Goal: Transaction & Acquisition: Purchase product/service

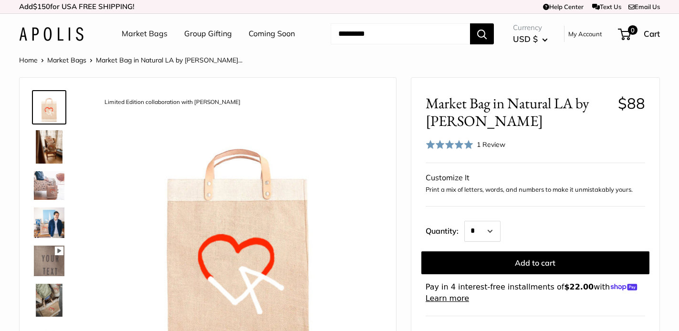
click at [44, 149] on img at bounding box center [49, 146] width 31 height 33
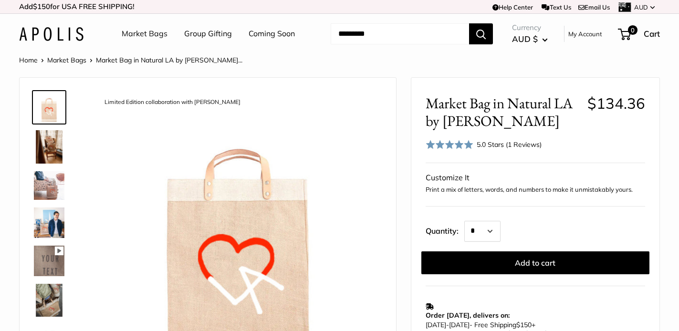
click at [48, 262] on img at bounding box center [49, 261] width 31 height 31
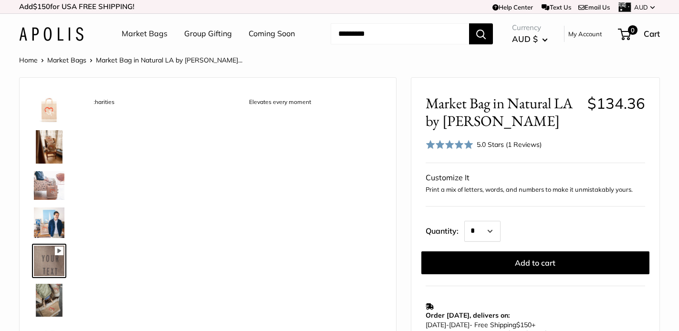
scroll to position [31, 0]
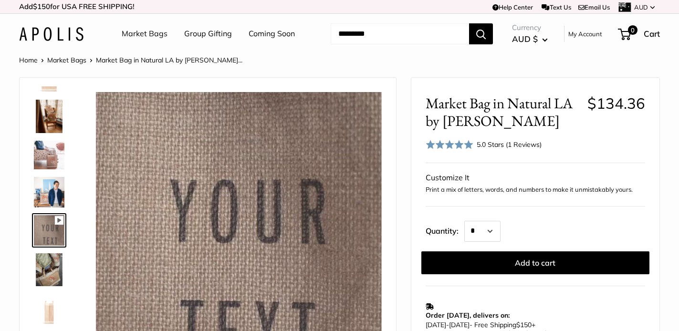
click at [48, 275] on img at bounding box center [49, 269] width 31 height 33
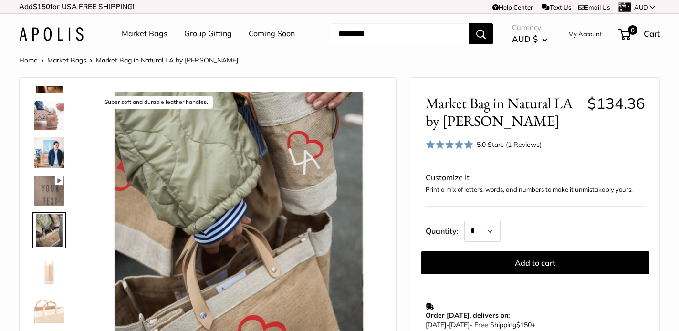
type input "****"
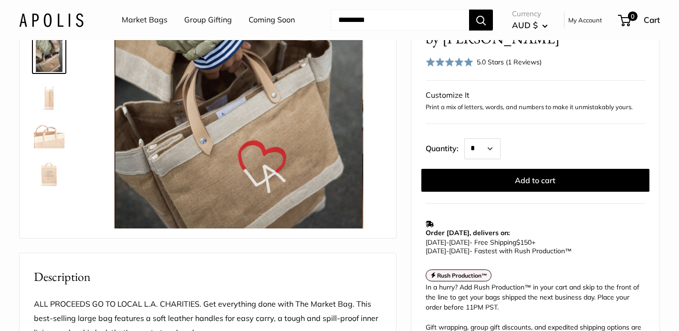
scroll to position [174, 0]
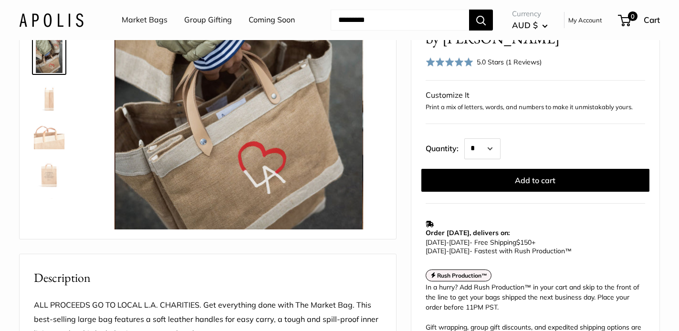
click at [47, 171] on img at bounding box center [49, 172] width 31 height 31
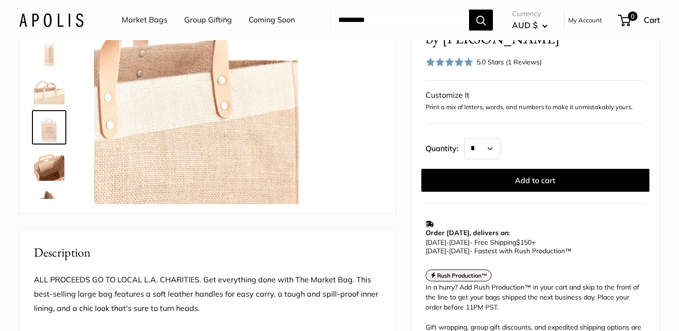
scroll to position [141, 0]
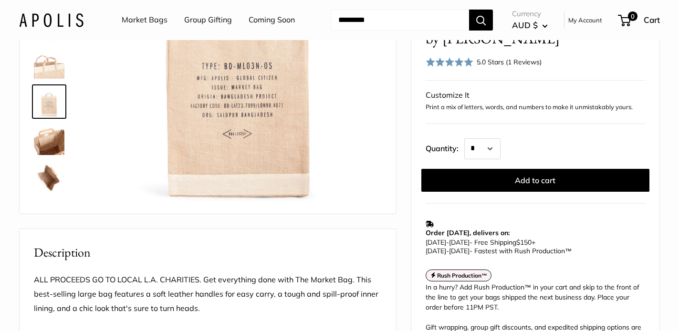
click at [57, 139] on img at bounding box center [49, 139] width 31 height 31
